Goal: Check status: Check status

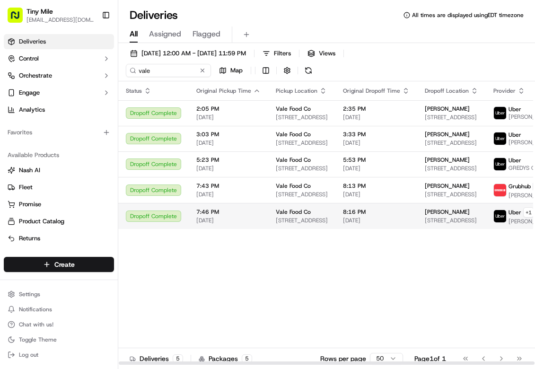
click at [252, 209] on td "7:46 PM [DATE]" at bounding box center [228, 216] width 79 height 26
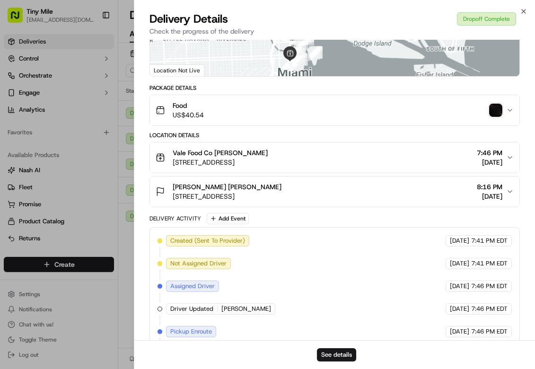
scroll to position [71, 0]
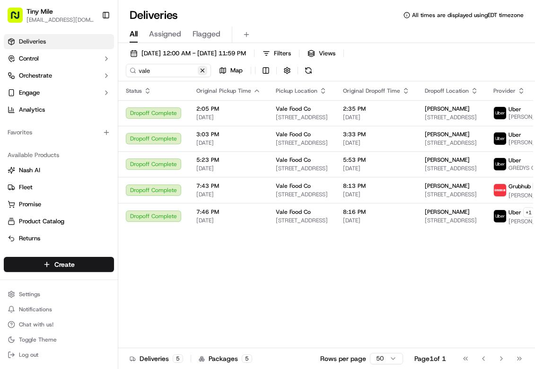
click at [199, 70] on button at bounding box center [202, 70] width 9 height 9
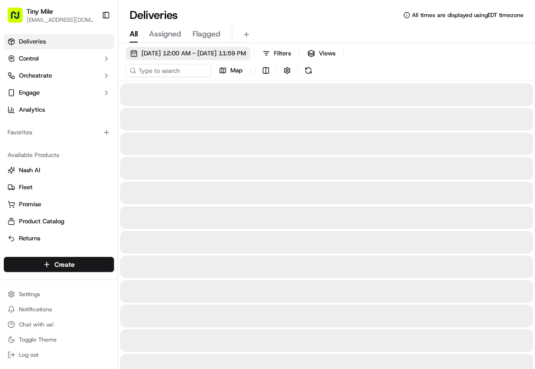
click at [188, 50] on span "[DATE] 12:00 AM - [DATE] 11:59 PM" at bounding box center [193, 53] width 104 height 9
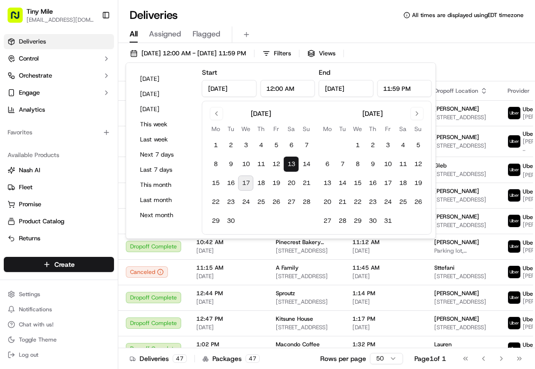
type input "[DATE]"
type input "12:00 AM"
type input "[DATE]"
type input "11:59 PM"
click at [246, 180] on button "17" at bounding box center [245, 182] width 15 height 15
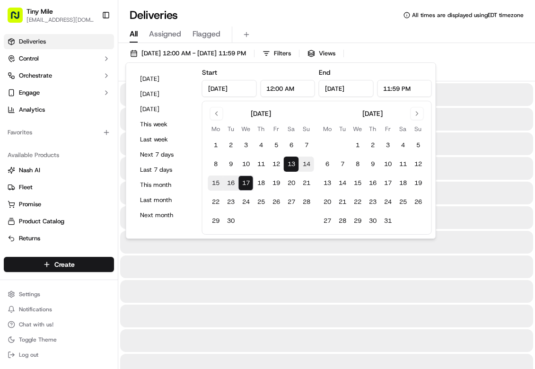
click at [296, 162] on button "13" at bounding box center [291, 164] width 15 height 15
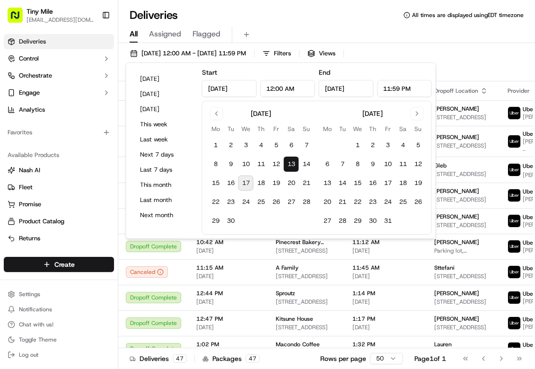
click at [250, 181] on button "17" at bounding box center [245, 182] width 15 height 15
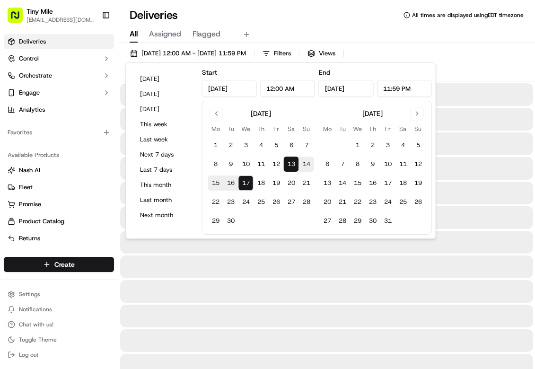
type input "[DATE]"
click at [327, 21] on div "Deliveries All times are displayed using EDT timezone" at bounding box center [326, 15] width 417 height 15
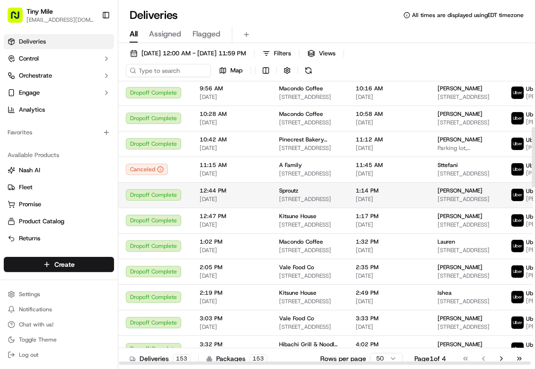
scroll to position [213, 0]
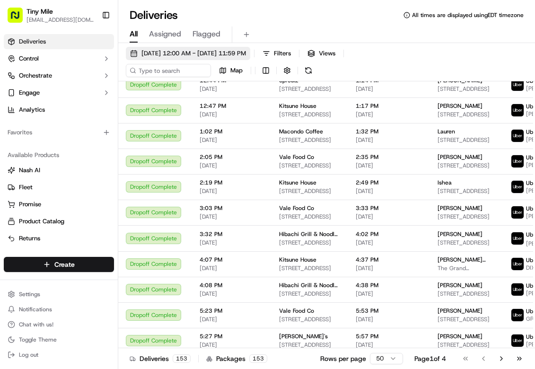
click at [204, 47] on button "[DATE] 12:00 AM - [DATE] 11:59 PM" at bounding box center [188, 53] width 124 height 13
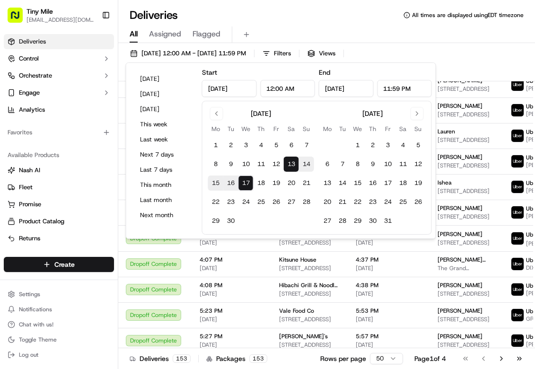
click at [291, 165] on button "13" at bounding box center [291, 164] width 15 height 15
type input "[DATE]"
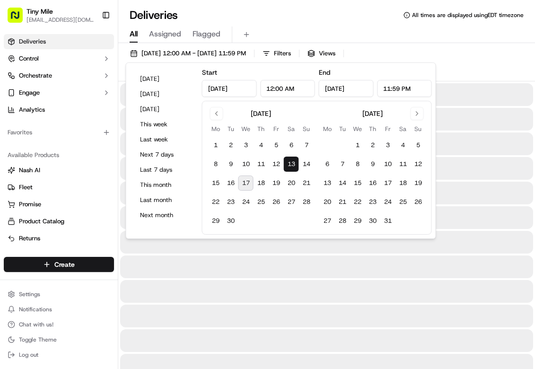
click at [292, 163] on button "13" at bounding box center [291, 164] width 15 height 15
click at [244, 179] on button "17" at bounding box center [245, 182] width 15 height 15
type input "[DATE]"
click at [244, 180] on button "17" at bounding box center [245, 182] width 15 height 15
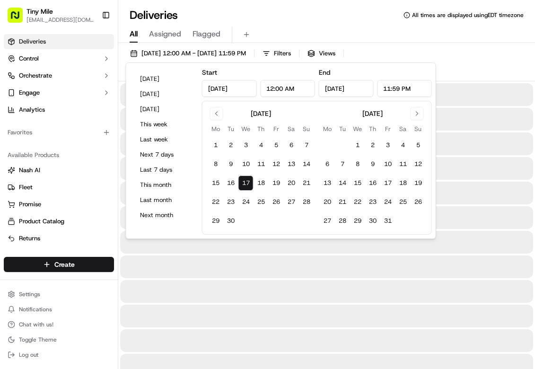
click at [353, 10] on div "Deliveries All times are displayed using EDT timezone" at bounding box center [326, 15] width 417 height 15
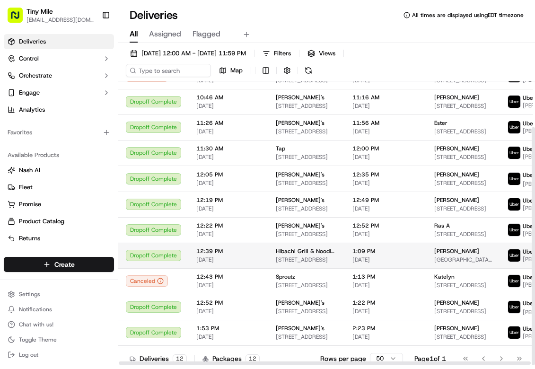
scroll to position [54, 0]
